Goal: Check status

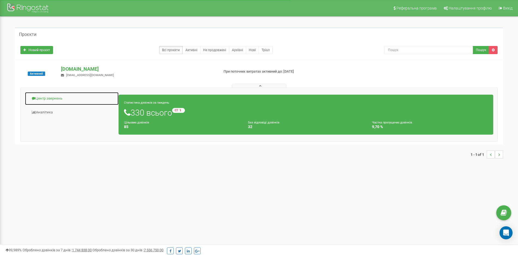
click at [37, 99] on link "Центр звернень" at bounding box center [72, 98] width 94 height 13
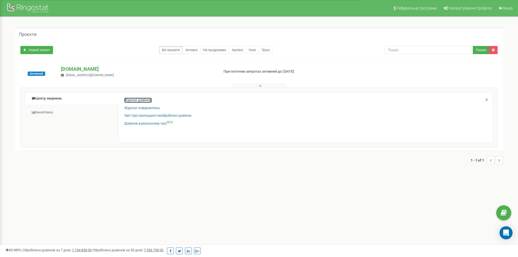
click at [138, 100] on link "Журнал дзвінків" at bounding box center [137, 100] width 27 height 5
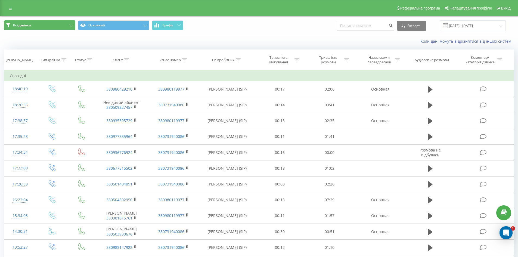
click at [60, 26] on button "Всі дзвінки" at bounding box center [39, 25] width 71 height 10
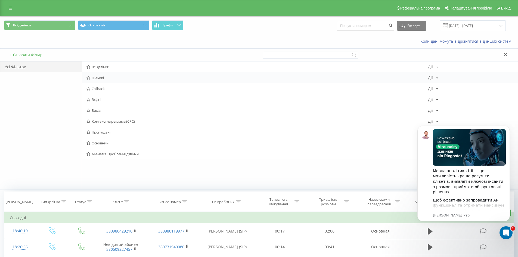
click at [111, 77] on span "Цільові" at bounding box center [258, 78] width 342 height 4
